Goal: Information Seeking & Learning: Learn about a topic

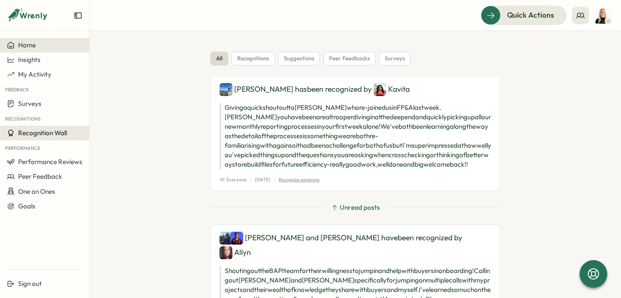
click at [50, 130] on span "Recognition Wall" at bounding box center [42, 133] width 49 height 8
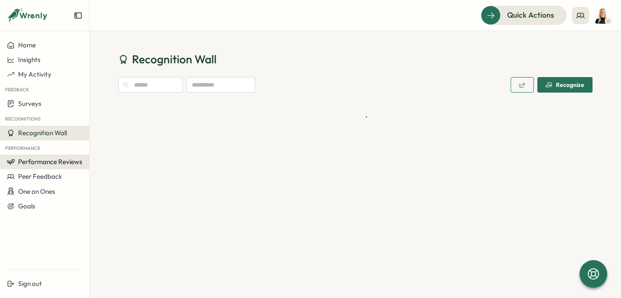
click at [54, 161] on span "Performance Reviews" at bounding box center [50, 162] width 64 height 8
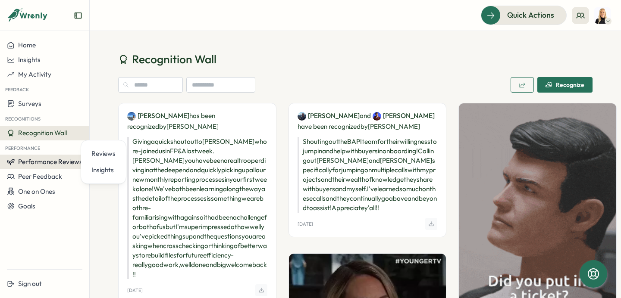
click at [51, 164] on span "Performance Reviews" at bounding box center [50, 162] width 64 height 8
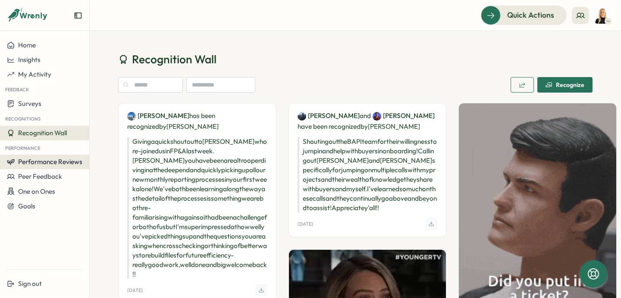
click at [66, 165] on span "Performance Reviews" at bounding box center [50, 162] width 64 height 8
click at [98, 155] on div "Reviews" at bounding box center [103, 153] width 24 height 9
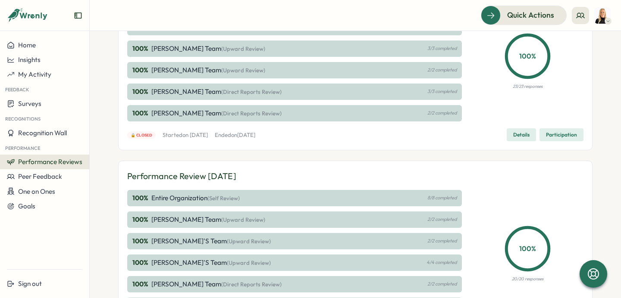
scroll to position [314, 0]
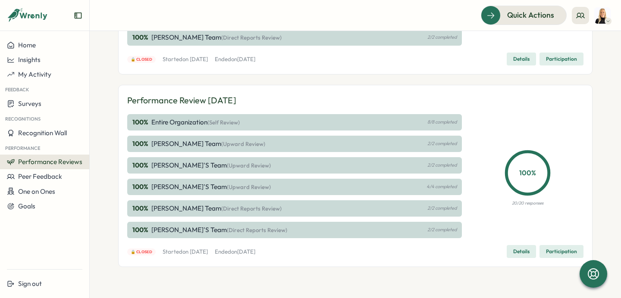
click at [66, 162] on span "Performance Reviews" at bounding box center [50, 162] width 64 height 8
click at [109, 173] on div "Insights" at bounding box center [103, 169] width 24 height 9
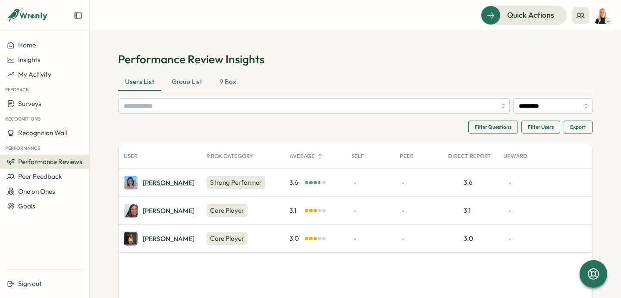
click at [159, 182] on div "[PERSON_NAME]" at bounding box center [169, 183] width 52 height 6
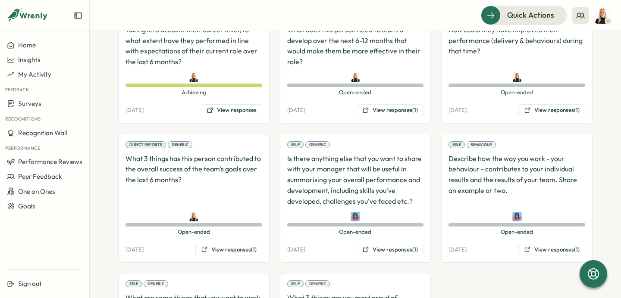
scroll to position [739, 0]
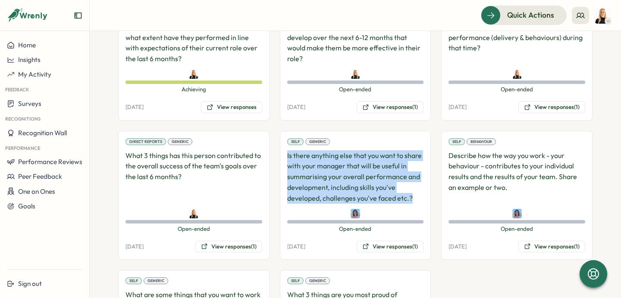
drag, startPoint x: 418, startPoint y: 189, endPoint x: 277, endPoint y: 151, distance: 146.5
click at [276, 151] on div "Direct Reports Risk Assessment If this person does leave, how great of an impac…" at bounding box center [355, 125] width 474 height 483
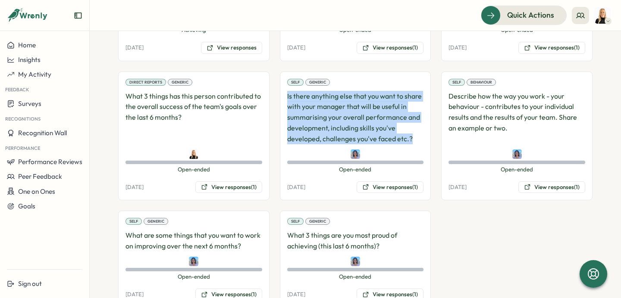
scroll to position [819, 0]
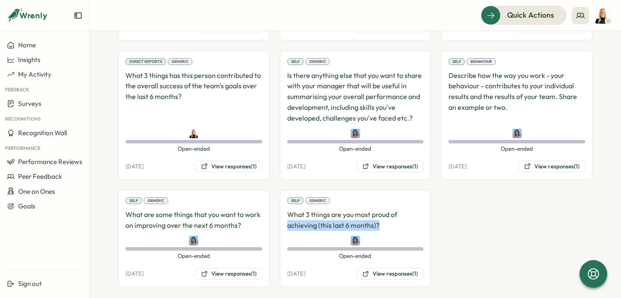
drag, startPoint x: 381, startPoint y: 217, endPoint x: 282, endPoint y: 212, distance: 98.8
click at [282, 212] on div "Self Generic What 3 things are you most proud of achieving (this last 6 months)…" at bounding box center [355, 238] width 151 height 97
drag, startPoint x: 284, startPoint y: 205, endPoint x: 377, endPoint y: 216, distance: 93.8
click at [377, 216] on div "Self Generic What 3 things are you most proud of achieving (this last 6 months)…" at bounding box center [355, 238] width 151 height 97
copy p "What 3 things are you most proud of achieving (this last 6 months)?"
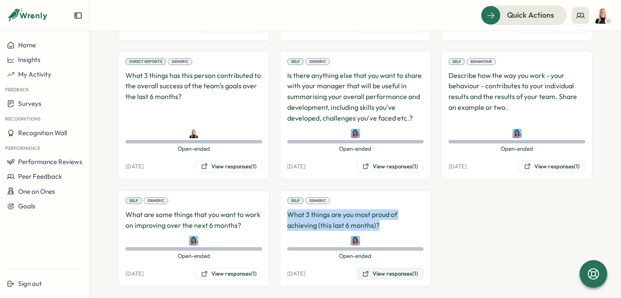
click at [385, 268] on button "View responses (1)" at bounding box center [389, 274] width 67 height 12
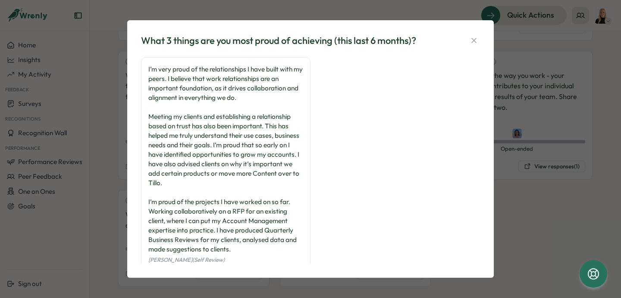
drag, startPoint x: 243, startPoint y: 256, endPoint x: 156, endPoint y: 49, distance: 225.0
click at [156, 49] on div "What 3 things are you most proud of achieving (this last 6 months)? I’m very pr…" at bounding box center [310, 149] width 346 height 237
copy div "I’m very proud of the relationships I have built with my peers. I believe that …"
click at [477, 40] on icon "button" at bounding box center [473, 40] width 9 height 9
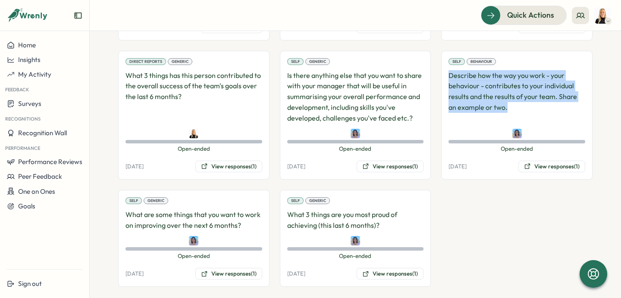
drag, startPoint x: 515, startPoint y: 100, endPoint x: 443, endPoint y: 66, distance: 79.2
click at [443, 66] on div "Self Behaviour Describe how the way you work - your behaviour - contributes to …" at bounding box center [516, 115] width 151 height 129
copy p "Describe how the way you work - your behaviour - contributes to your individual…"
click at [564, 161] on button "View responses (1)" at bounding box center [551, 167] width 67 height 12
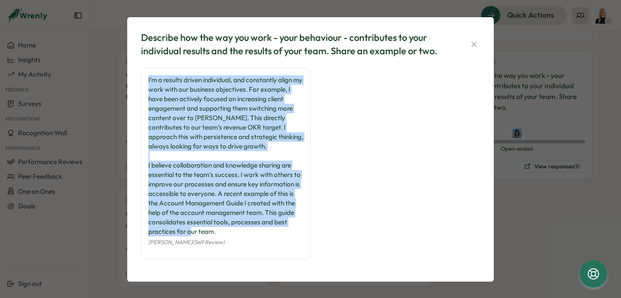
drag, startPoint x: 218, startPoint y: 233, endPoint x: 135, endPoint y: 79, distance: 175.1
click at [135, 79] on div "Describe how the way you work - your behaviour - contributes to your individual…" at bounding box center [310, 149] width 366 height 265
copy div "I’m a results driven individual, and constantly align my work with our business…"
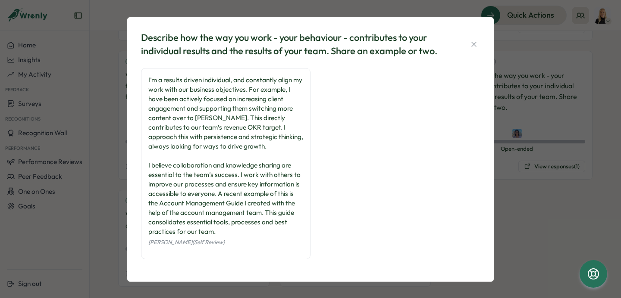
click at [477, 45] on div "Describe how the way you work - your behaviour - contributes to your individual…" at bounding box center [310, 150] width 346 height 244
click at [469, 45] on icon "button" at bounding box center [473, 44] width 9 height 9
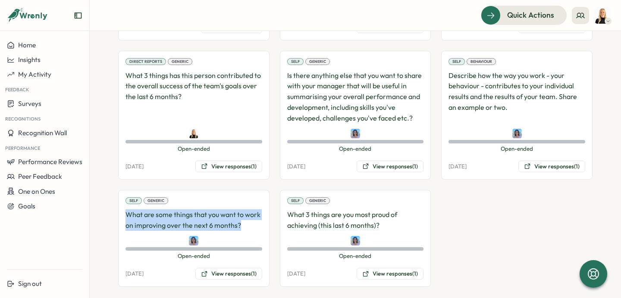
drag, startPoint x: 249, startPoint y: 215, endPoint x: 120, endPoint y: 207, distance: 128.7
click at [120, 207] on div "Self Generic What are some things that you want to work on improving over the n…" at bounding box center [193, 238] width 151 height 97
copy p "What are some things that you want to work on improving over the next 6 months?"
click at [240, 268] on button "View responses (1)" at bounding box center [228, 274] width 67 height 12
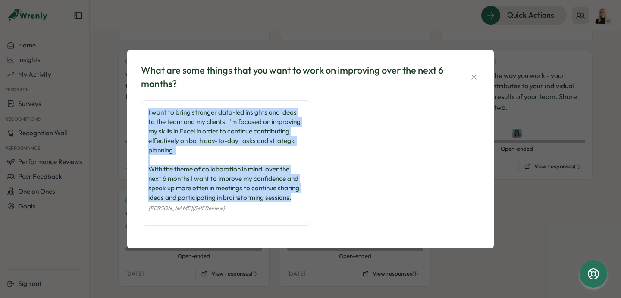
drag, startPoint x: 297, startPoint y: 198, endPoint x: 135, endPoint y: 100, distance: 188.9
click at [135, 100] on div "What are some things that you want to work on improving over the next 6 months?…" at bounding box center [310, 149] width 366 height 198
copy div "I want to bring stronger data-led insights and ideas to the team and my clients…"
click at [476, 77] on icon "button" at bounding box center [473, 77] width 9 height 9
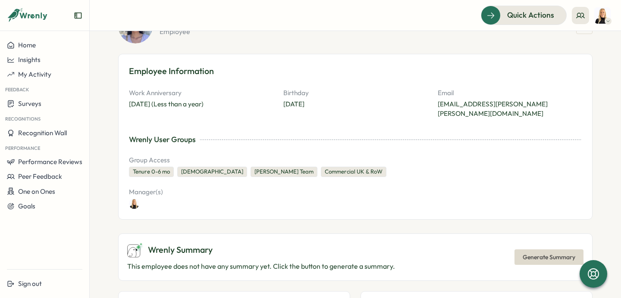
scroll to position [0, 0]
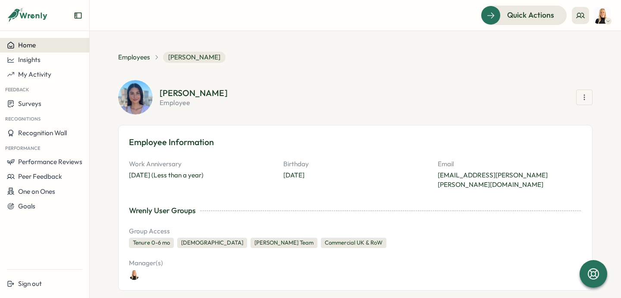
click at [45, 46] on div "Home" at bounding box center [44, 45] width 75 height 8
